Goal: Ask a question

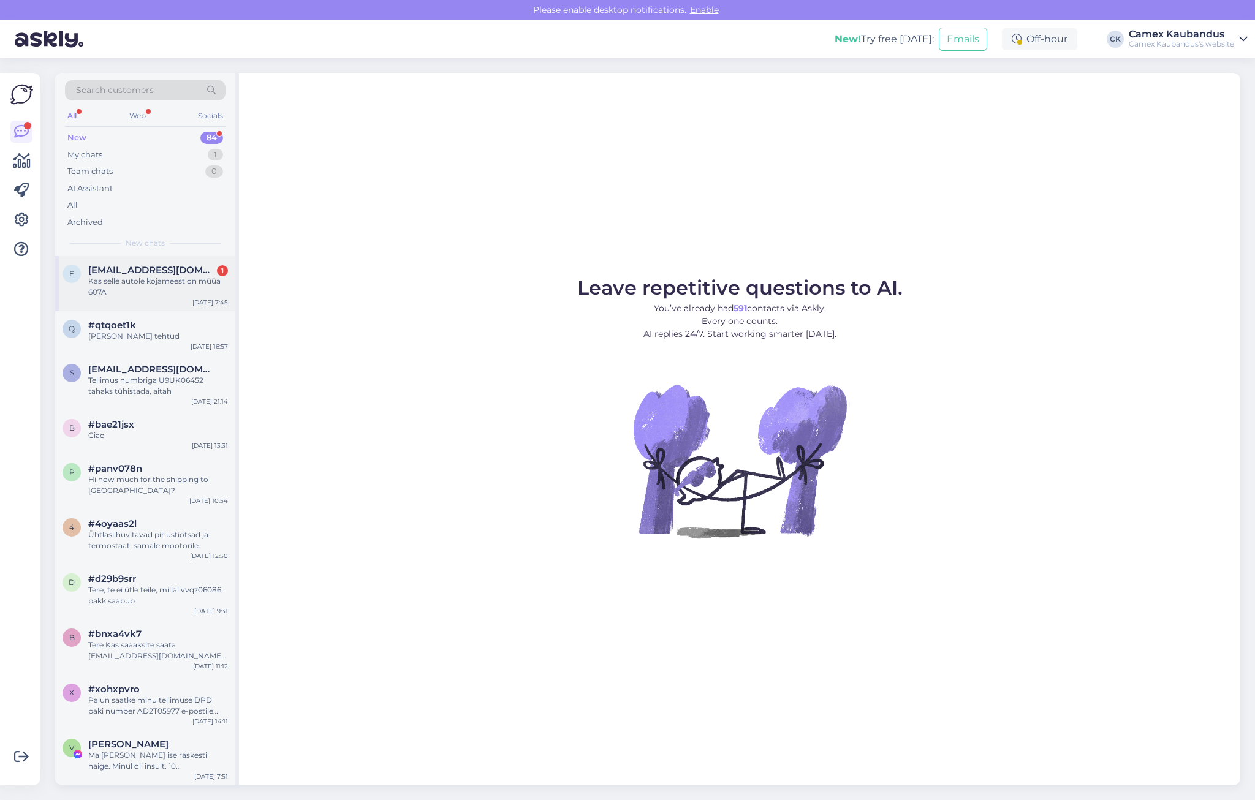
click at [146, 289] on div "Kas selle autole kojameest on müüa 607A" at bounding box center [158, 287] width 140 height 22
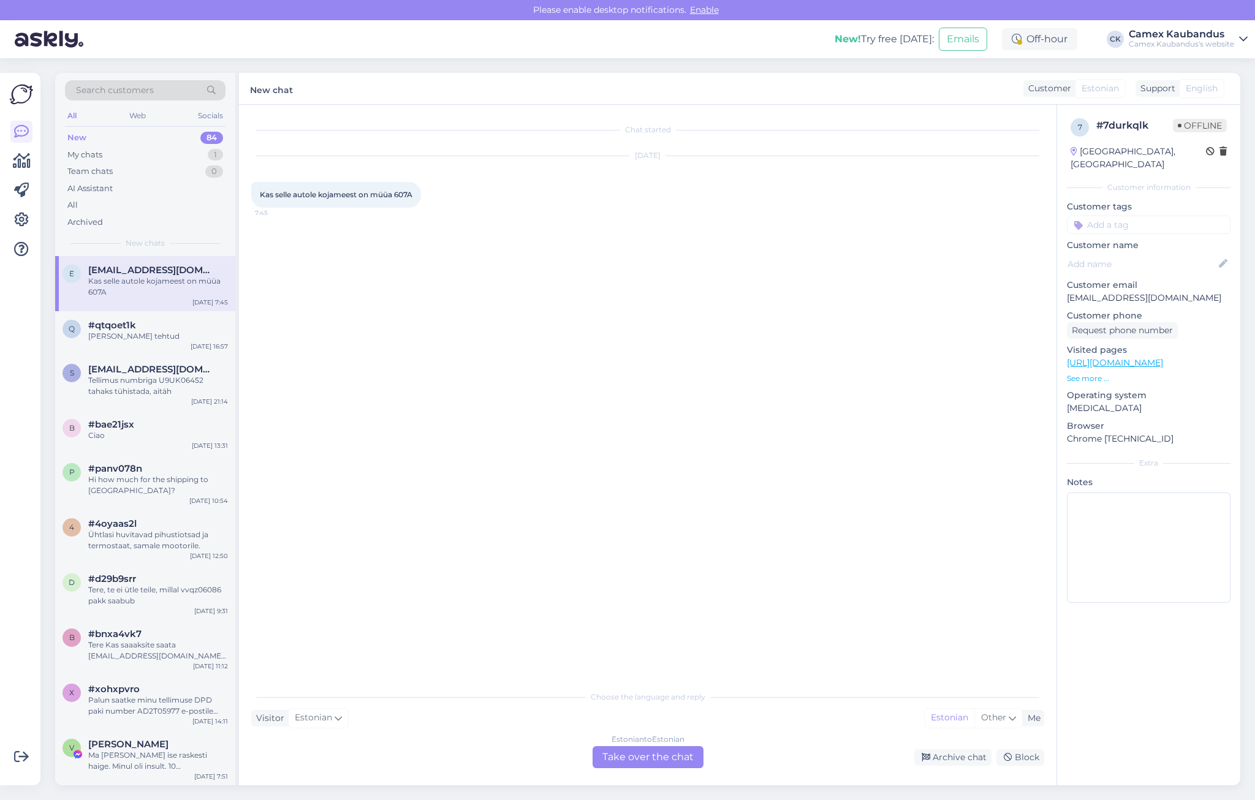
click at [670, 757] on div "Estonian to Estonian Take over the chat" at bounding box center [648, 757] width 111 height 22
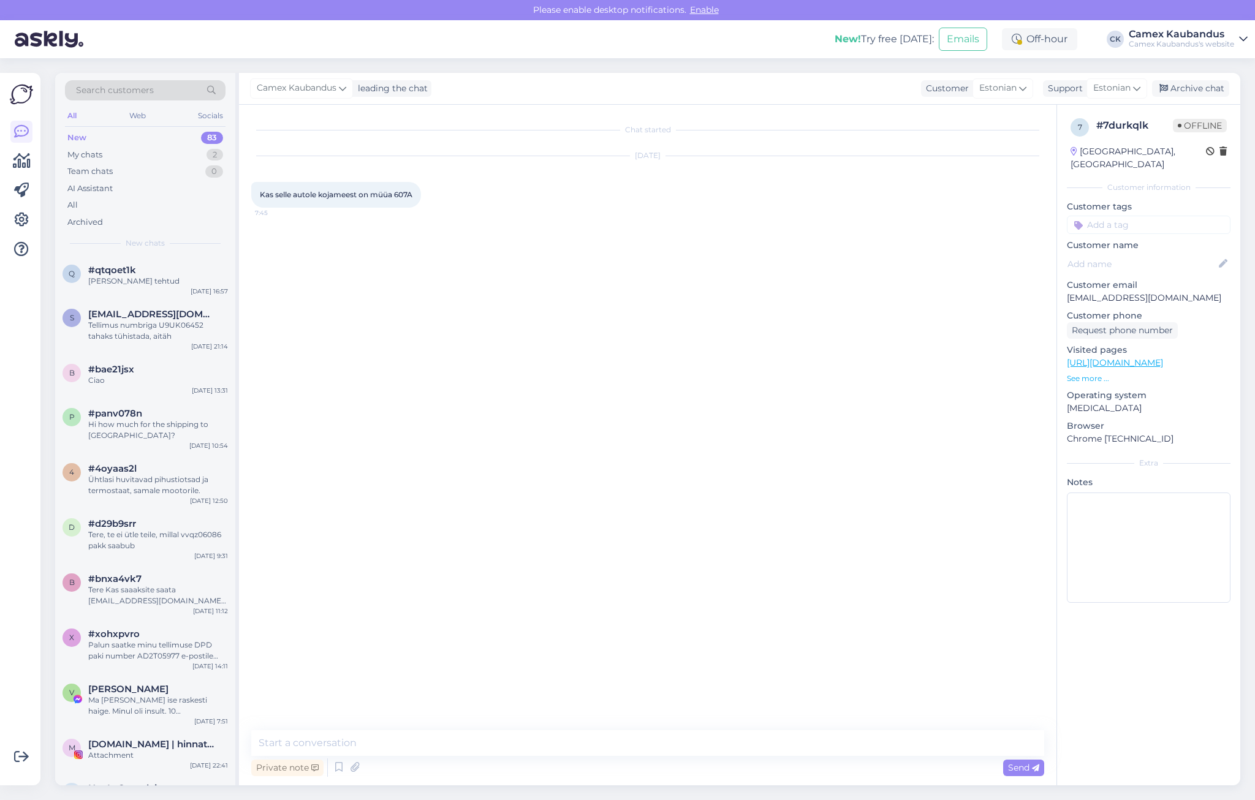
click at [405, 192] on span "Kas selle autole kojameest on müüa 607A" at bounding box center [336, 194] width 153 height 9
copy div "607A 7:45"
click at [413, 740] on textarea at bounding box center [647, 744] width 793 height 26
type textarea "Tere! Kas on vaja eesmist või tagumist kojameest?"
